Goal: Task Accomplishment & Management: Manage account settings

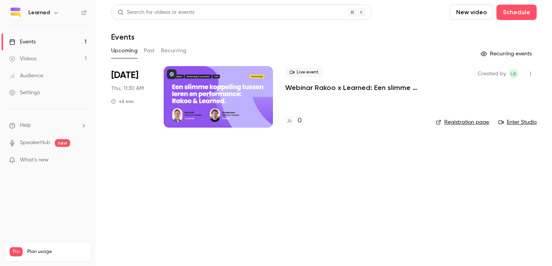
click at [212, 94] on div at bounding box center [218, 96] width 109 height 61
